Goal: Find specific fact: Find specific fact

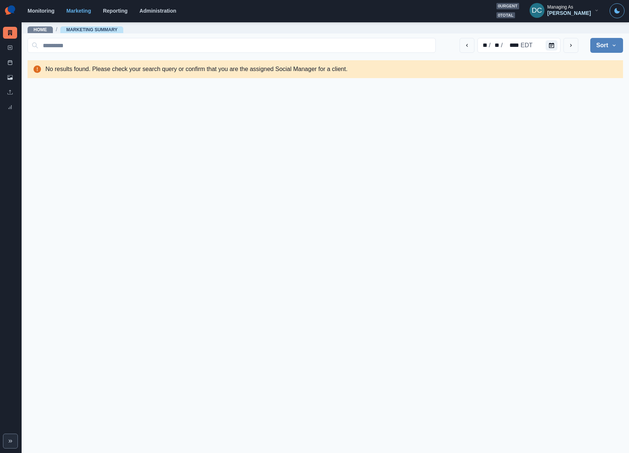
click at [157, 17] on div "Monitoring Marketing Reporting Administration 0 urgent 0 total DC Managing As D…" at bounding box center [326, 10] width 597 height 15
click at [159, 11] on link "Administration" at bounding box center [158, 11] width 37 height 6
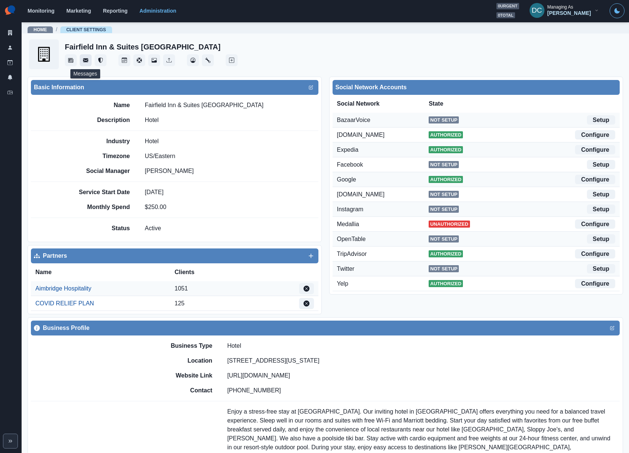
click at [87, 57] on button "Messages" at bounding box center [86, 60] width 12 height 12
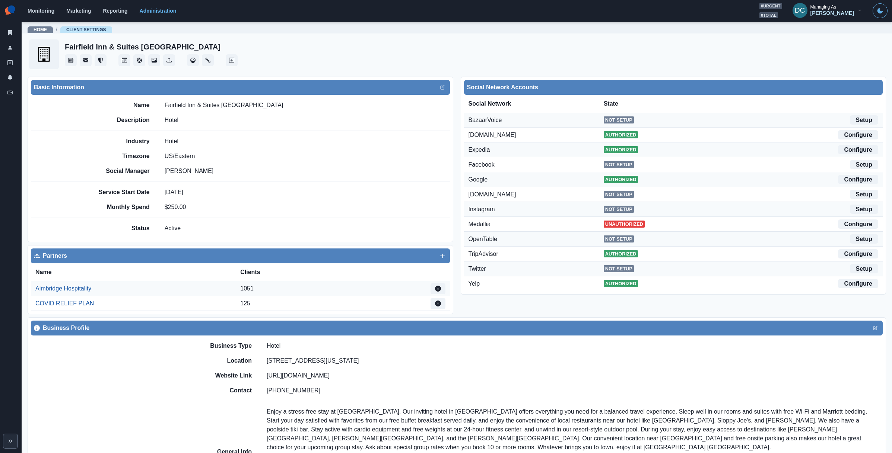
click at [101, 48] on h2 "Fairfield Inn & Suites [GEOGRAPHIC_DATA]" at bounding box center [143, 46] width 156 height 9
copy div "Fairfield Inn & Suites [GEOGRAPHIC_DATA]"
click at [6, 89] on link "Inbox" at bounding box center [10, 92] width 14 height 12
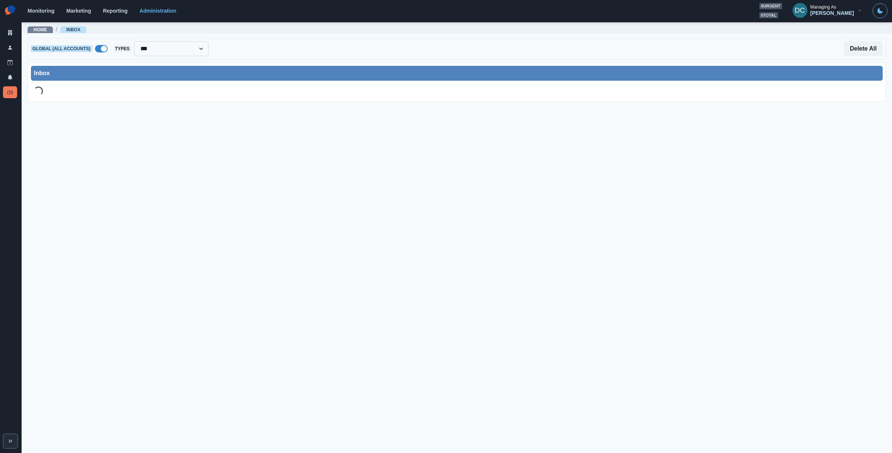
click at [181, 47] on select "**********" at bounding box center [171, 48] width 74 height 15
click at [66, 46] on span "Global (All Accounts)" at bounding box center [61, 48] width 61 height 7
click at [107, 47] on span at bounding box center [104, 49] width 6 height 6
click at [174, 45] on div at bounding box center [173, 49] width 105 height 10
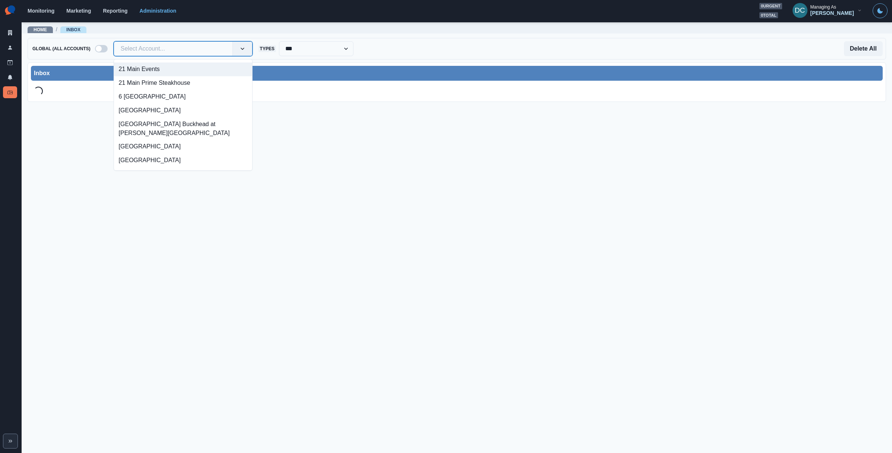
paste input "**********"
type input "**********"
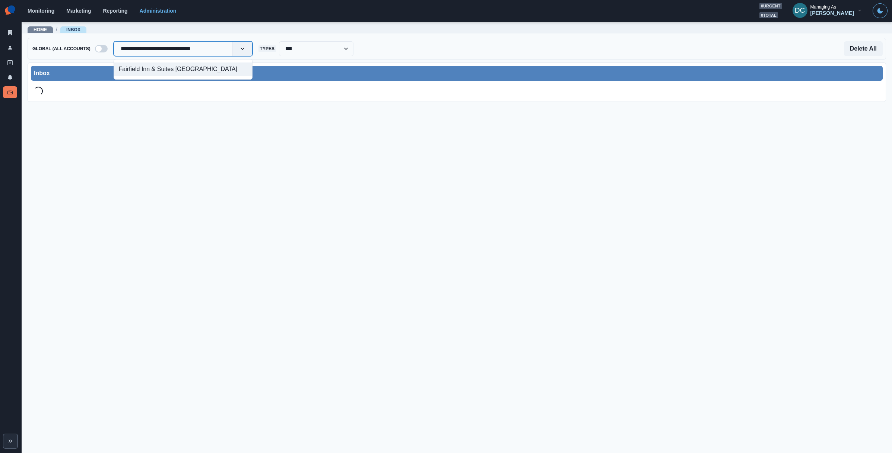
click at [199, 69] on div "Fairfield Inn & Suites [GEOGRAPHIC_DATA]" at bounding box center [183, 70] width 138 height 14
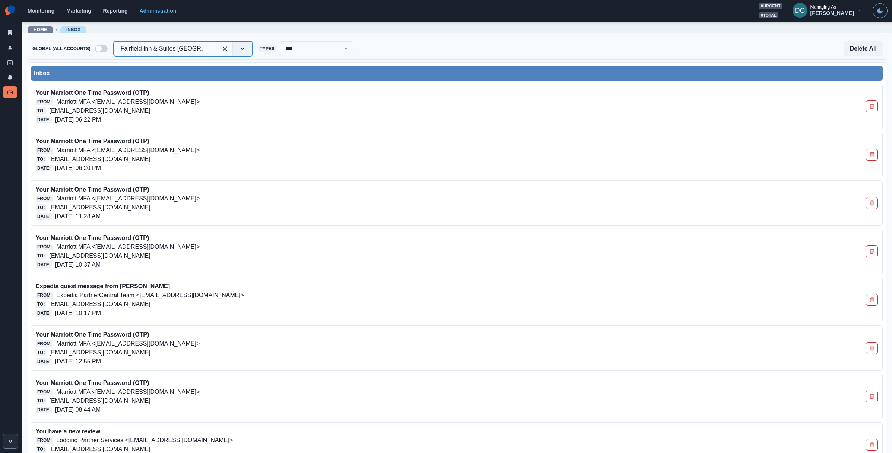
click at [195, 79] on div "Inbox" at bounding box center [456, 73] width 851 height 15
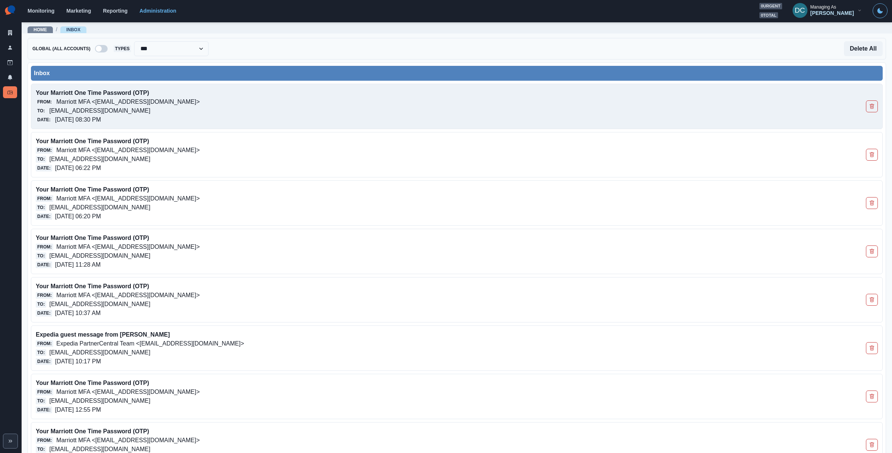
click at [369, 111] on div "To: [EMAIL_ADDRESS][DOMAIN_NAME]" at bounding box center [372, 110] width 673 height 9
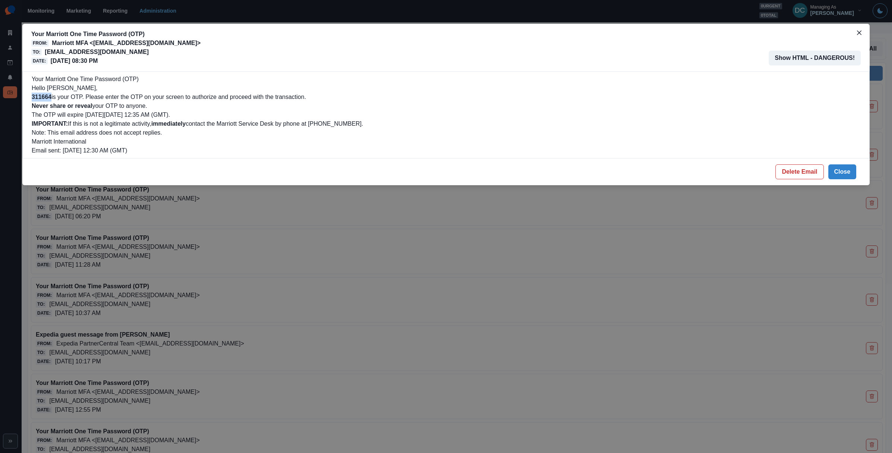
drag, startPoint x: 52, startPoint y: 98, endPoint x: 13, endPoint y: 97, distance: 38.7
click at [13, 97] on div "Your Marriott One Time Password (OTP) From: Marriott MFA <[EMAIL_ADDRESS][DOMAI…" at bounding box center [446, 226] width 892 height 453
copy b "311664"
click at [204, 259] on div "Your Marriott One Time Password (OTP) From: Marriott MFA <[EMAIL_ADDRESS][DOMAI…" at bounding box center [446, 226] width 892 height 453
